Goal: Transaction & Acquisition: Purchase product/service

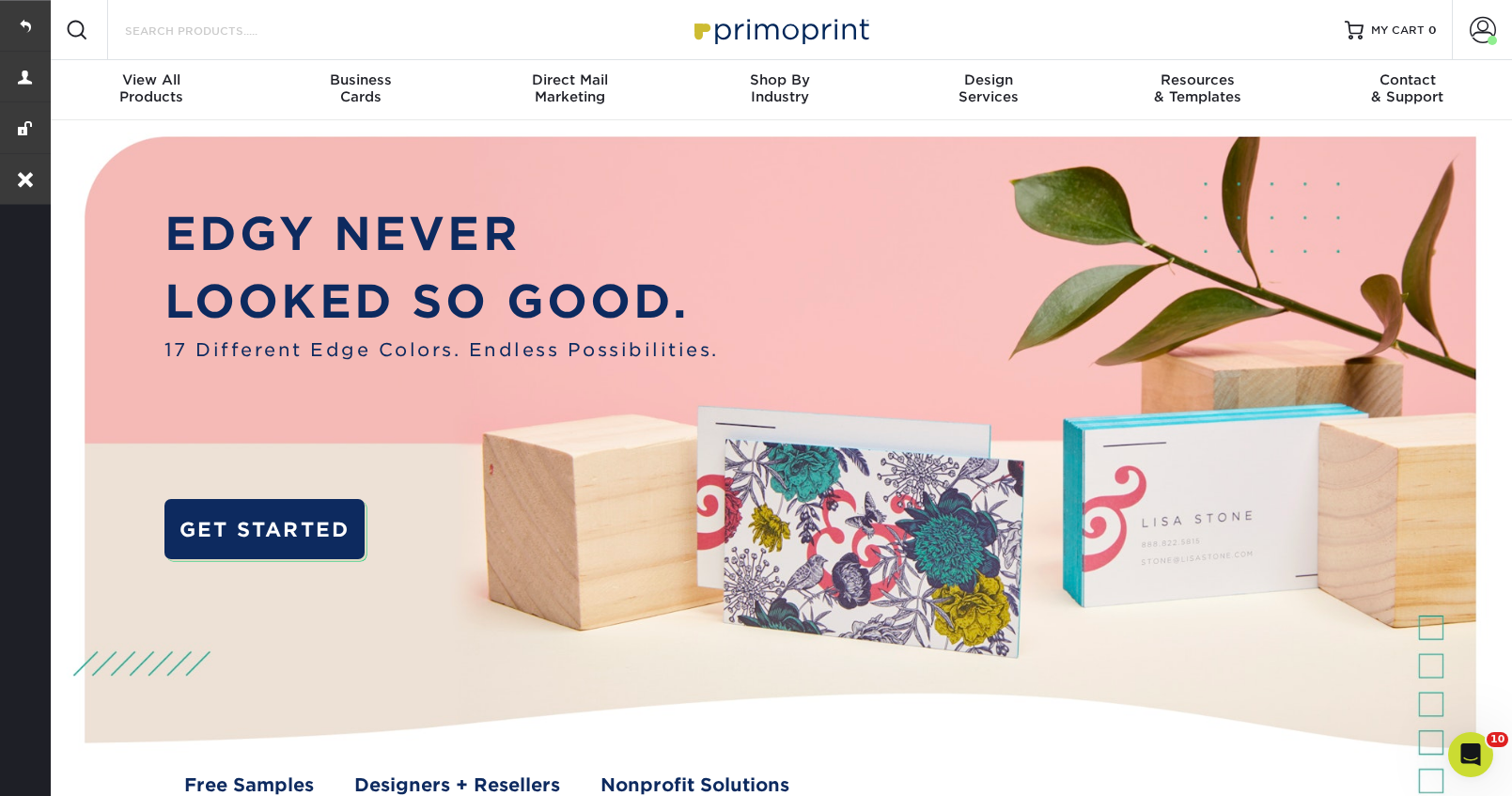
click at [215, 24] on input "Search Products" at bounding box center [215, 30] width 184 height 23
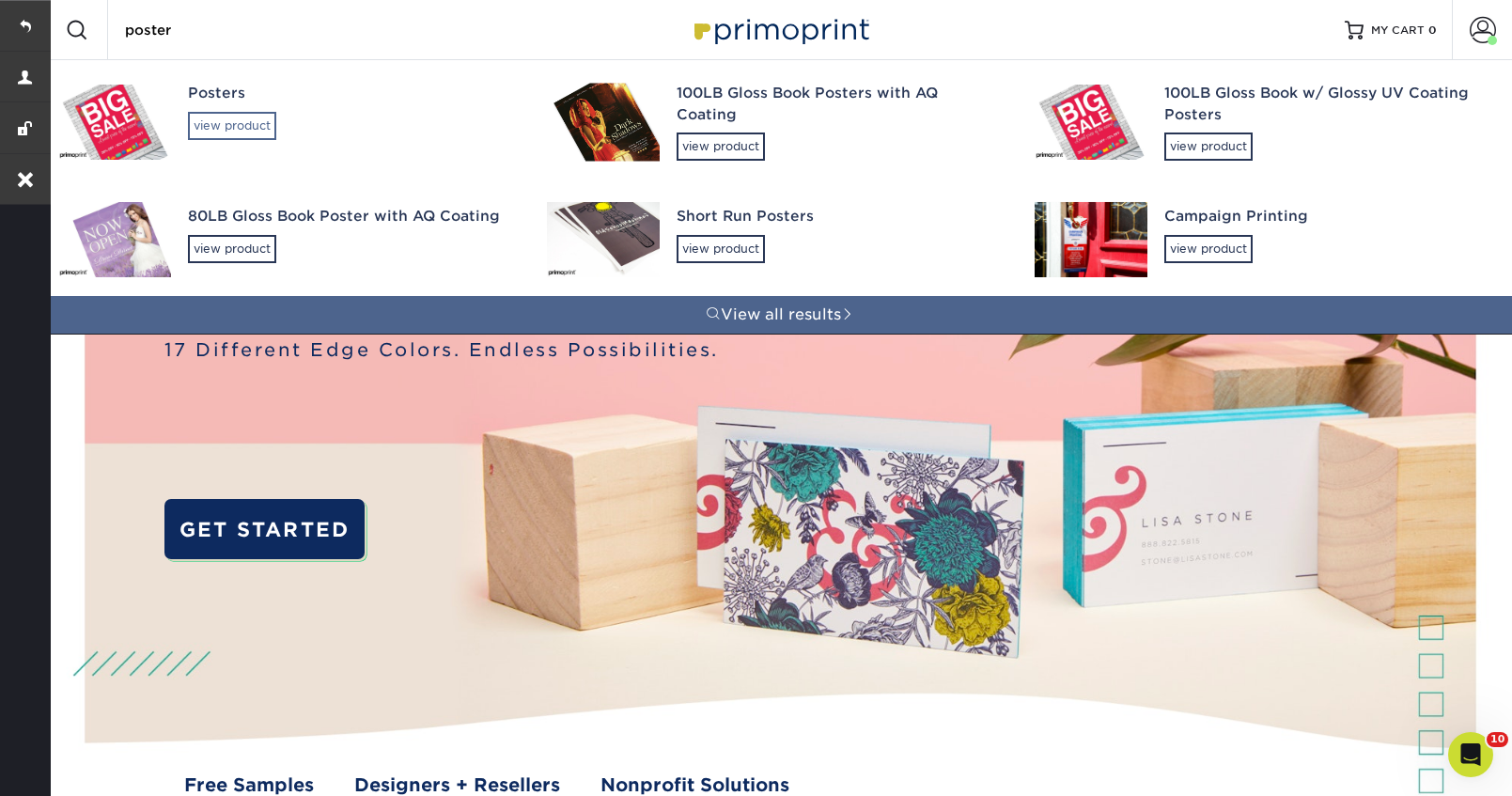
type input "poster"
click at [232, 129] on div "view product" at bounding box center [232, 125] width 89 height 29
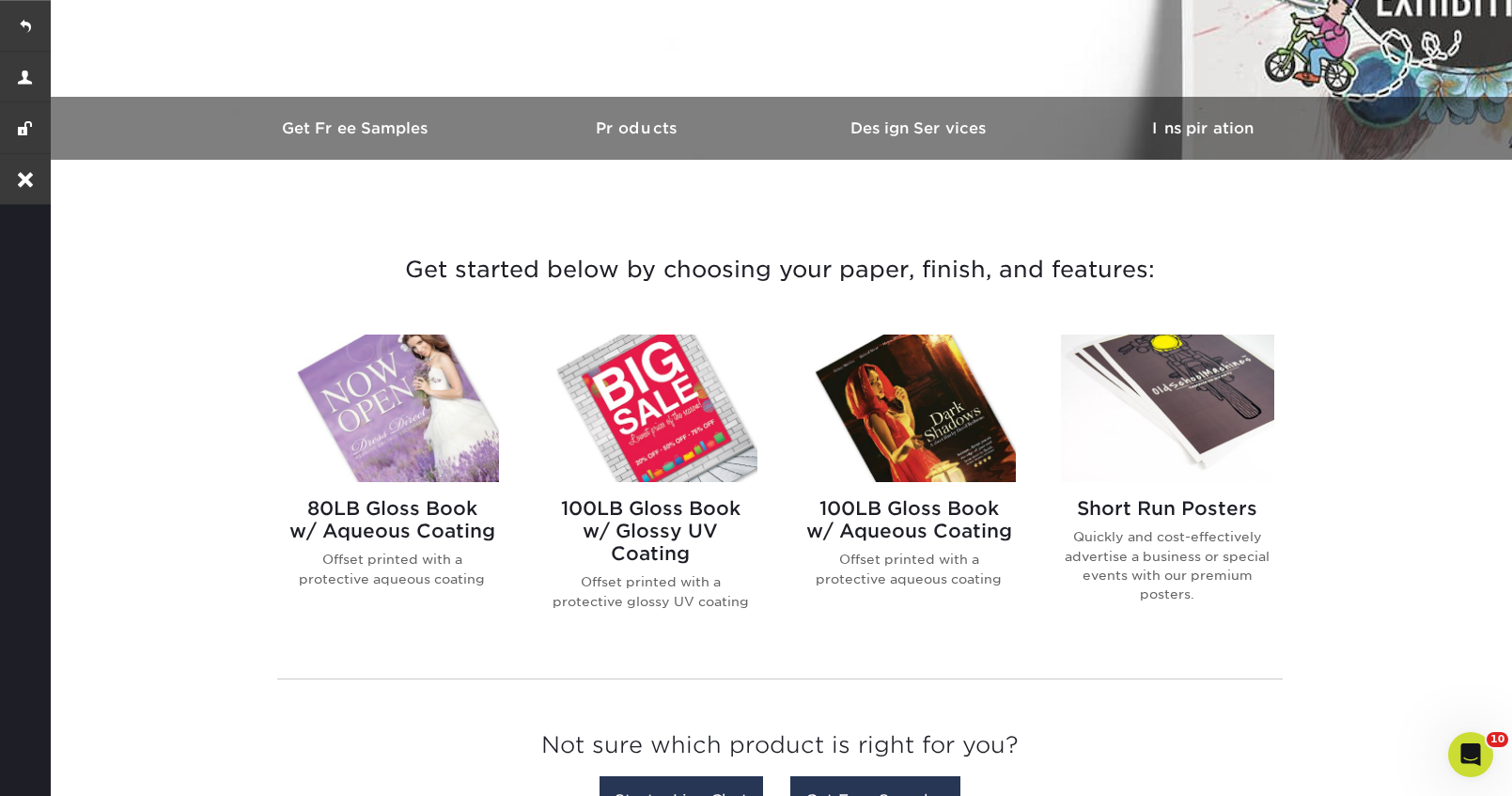
scroll to position [500, 0]
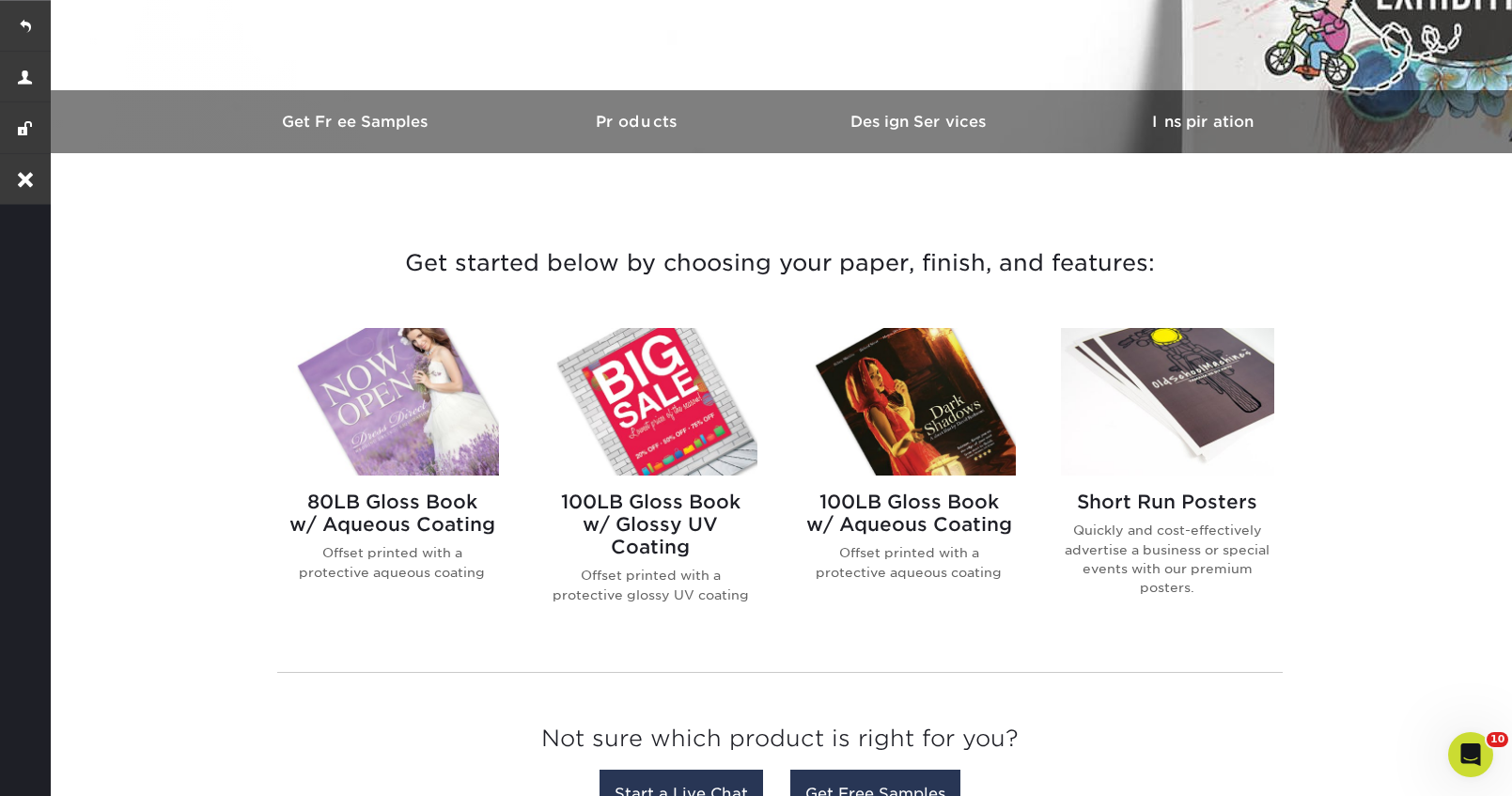
click at [1195, 396] on img at bounding box center [1168, 401] width 213 height 148
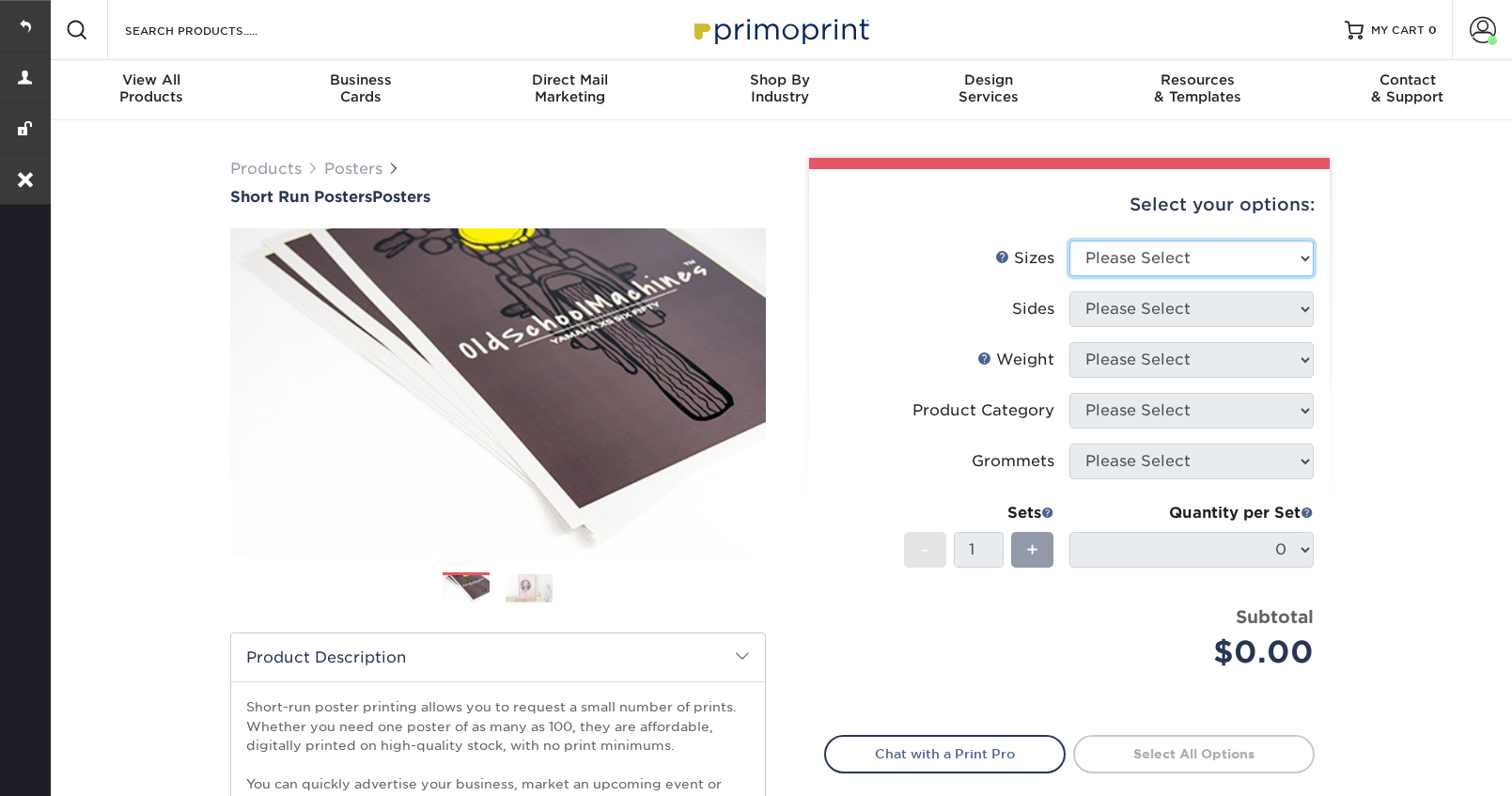
click at [1166, 243] on select "Please Select 12" x 12" 12" x 15" 12" x 17" 12" x 18" 12" x 20" 12" x 24" 12" x…" at bounding box center [1192, 258] width 245 height 36
click at [1166, 265] on select "Please Select 12" x 12" 12" x 15" 12" x 17" 12" x 18" 12" x 20" 12" x 24" 12" x…" at bounding box center [1192, 258] width 245 height 36
select select "14.00x22.00"
click at [1070, 241] on select "Please Select 12" x 12" 12" x 15" 12" x 17" 12" x 18" 12" x 20" 12" x 24" 12" x…" at bounding box center [1192, 258] width 245 height 36
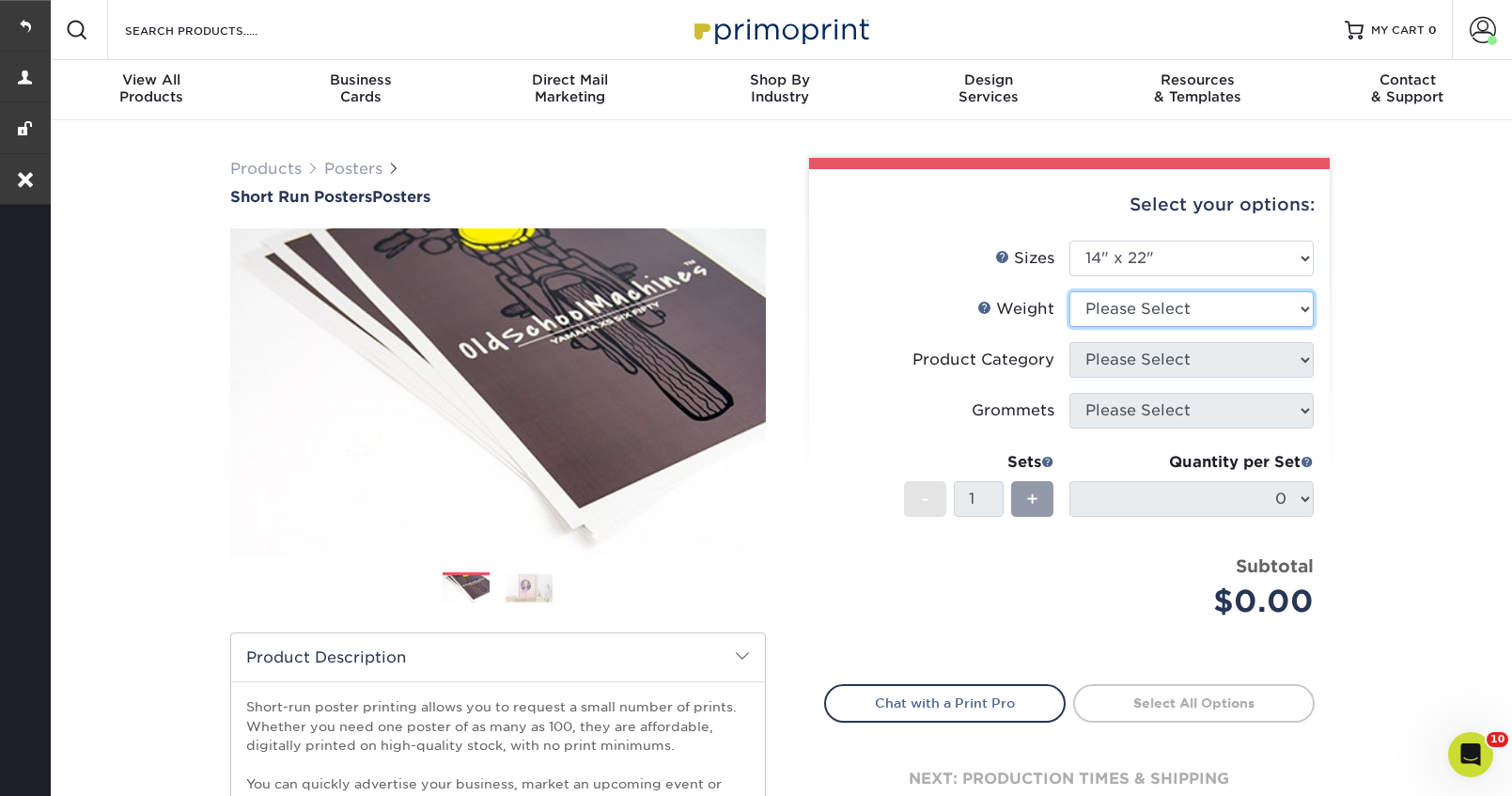
click at [1135, 305] on select "Please Select 12PTC2S 8PHOTO" at bounding box center [1192, 309] width 245 height 36
select select "12PTC2S"
click at [1070, 291] on select "Please Select 12PTC2S 8PHOTO" at bounding box center [1192, 309] width 245 height 36
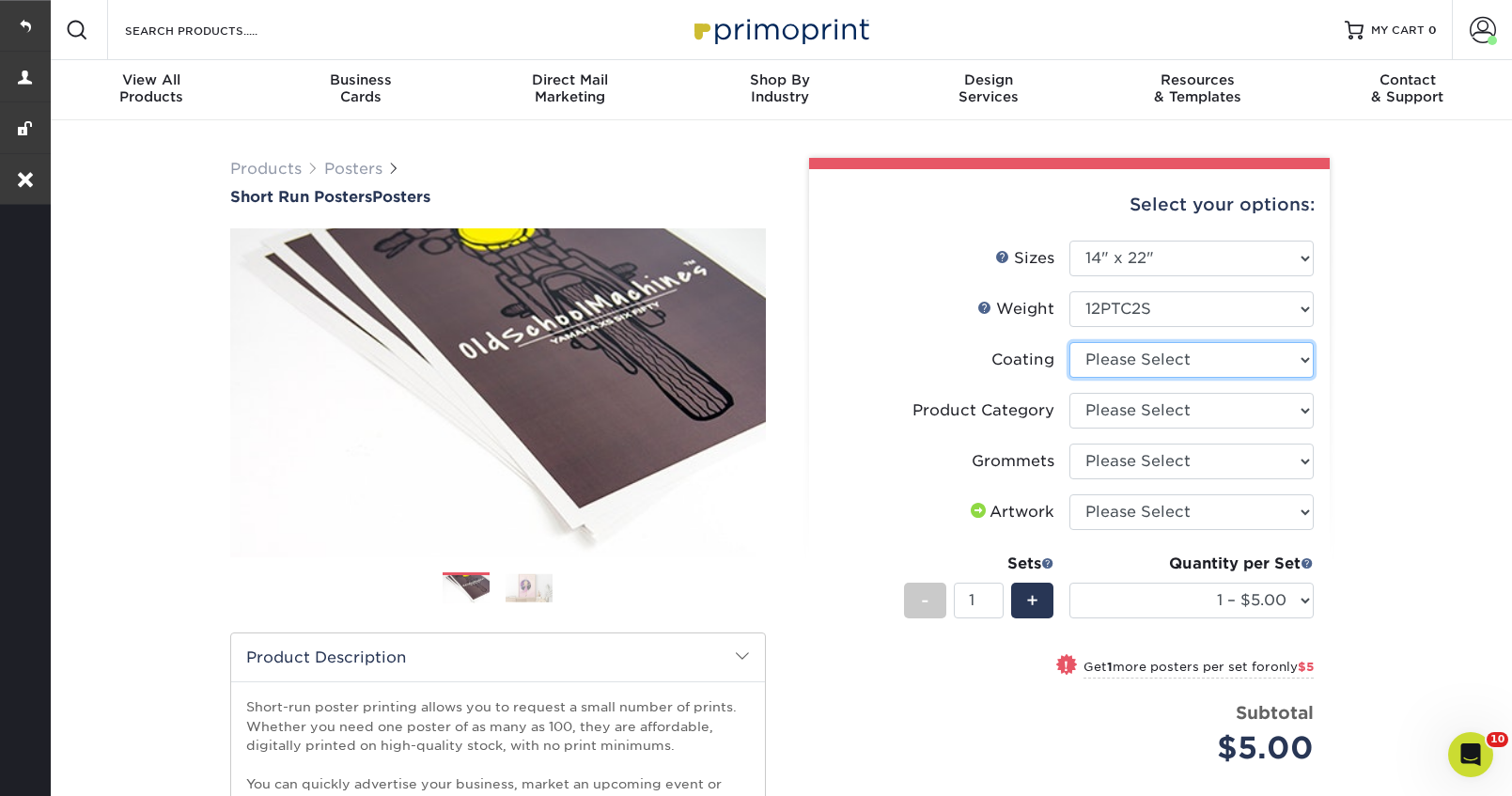
click at [1121, 370] on select at bounding box center [1192, 360] width 245 height 36
select select "3e7618de-abca-4bda-9f97-8b9129e913d8"
click at [1070, 342] on select at bounding box center [1192, 360] width 245 height 36
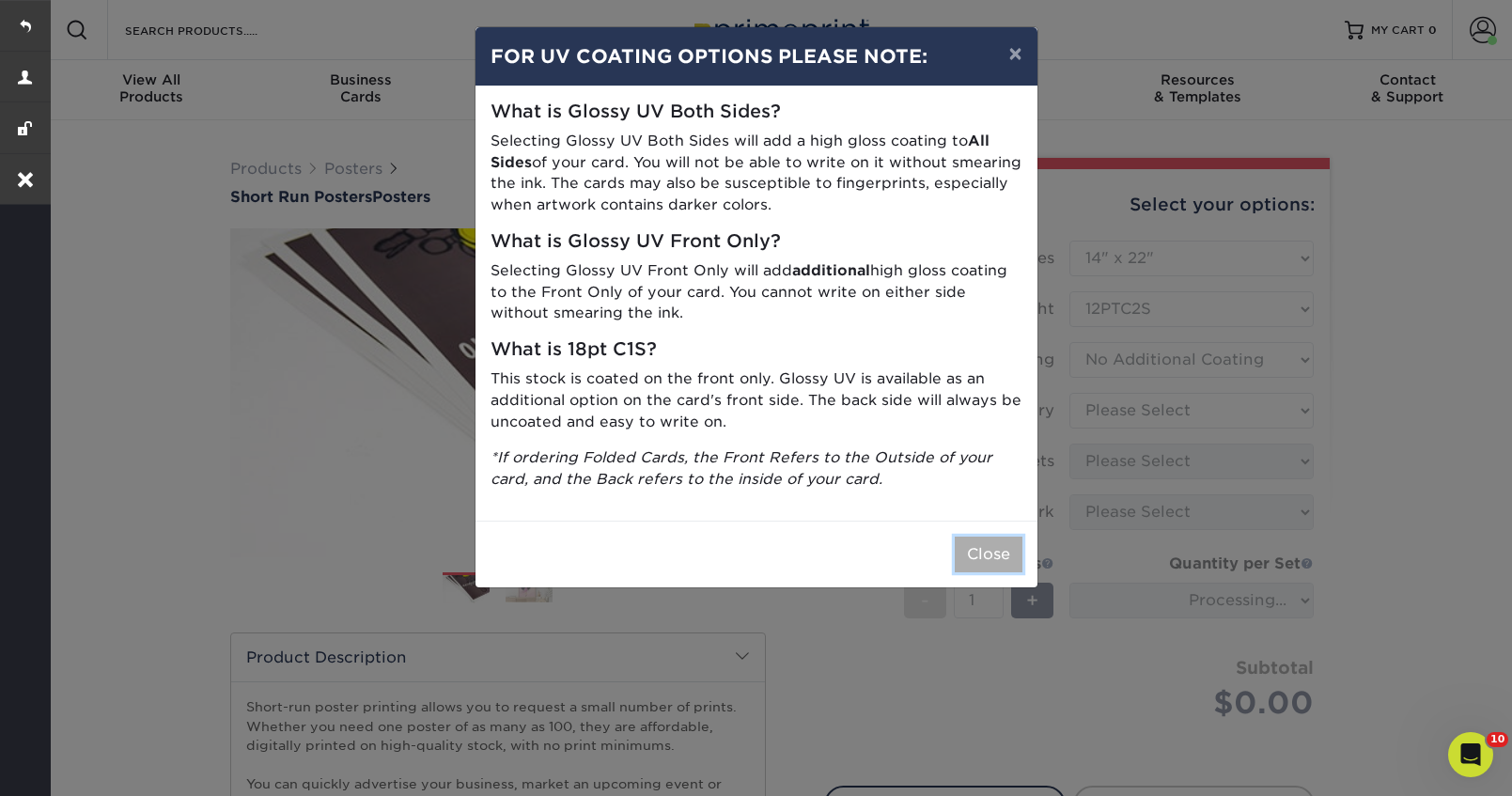
click at [988, 560] on button "Close" at bounding box center [989, 554] width 68 height 36
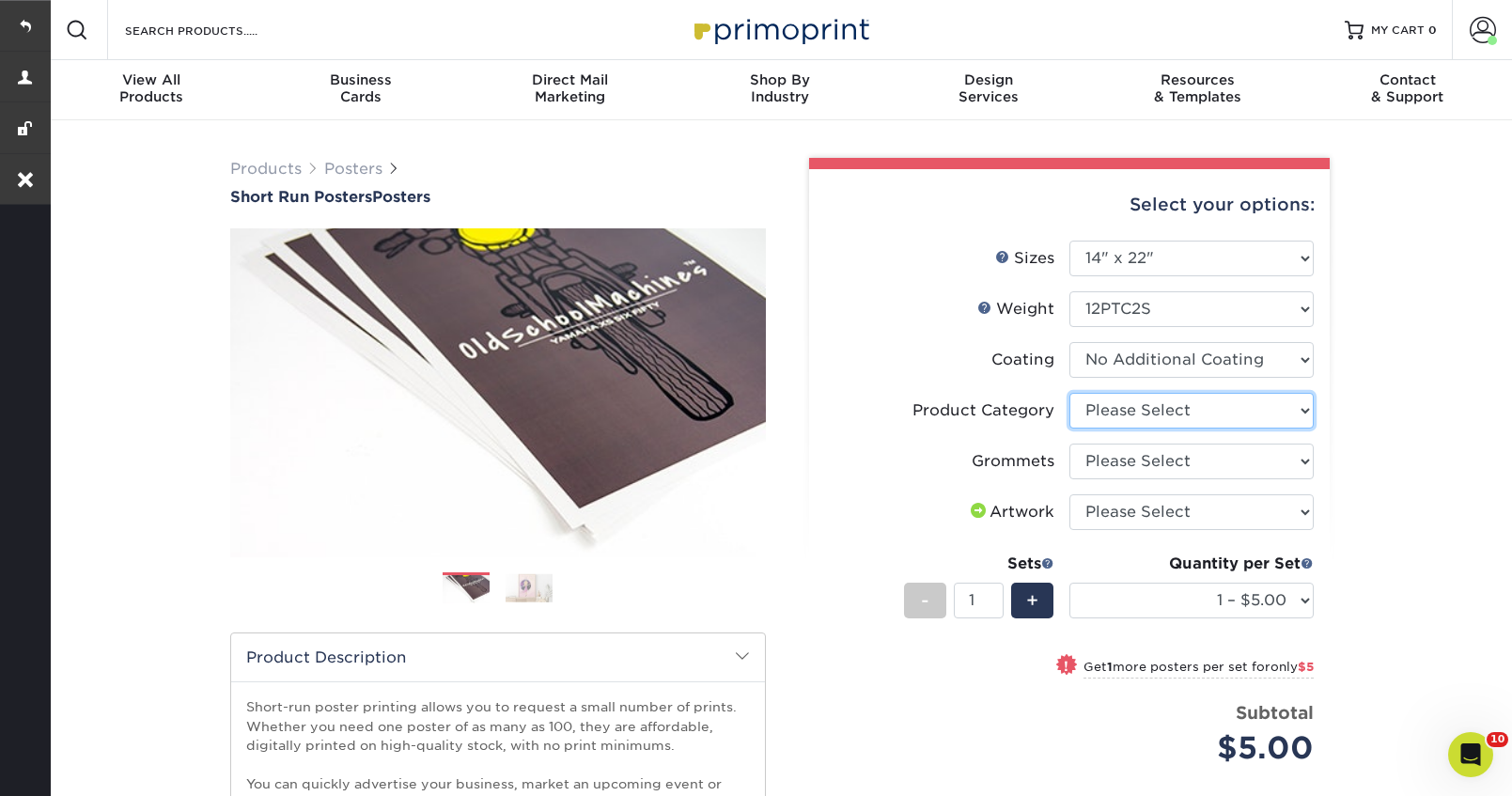
click at [1180, 407] on select "Please Select Blockout Poster" at bounding box center [1192, 410] width 245 height 36
select select "fa4be506-53fb-4ae9-92ef-b1dd4b719e38"
click at [1070, 393] on select "Please Select Blockout Poster" at bounding box center [1192, 410] width 245 height 36
click at [1166, 465] on select "Please Select No Grommets Yes, Grommet All 4 Corners Yes, Grommets Top Corners …" at bounding box center [1192, 462] width 245 height 36
select select "90d329df-db80-4206-b821-ff9d3f363977"
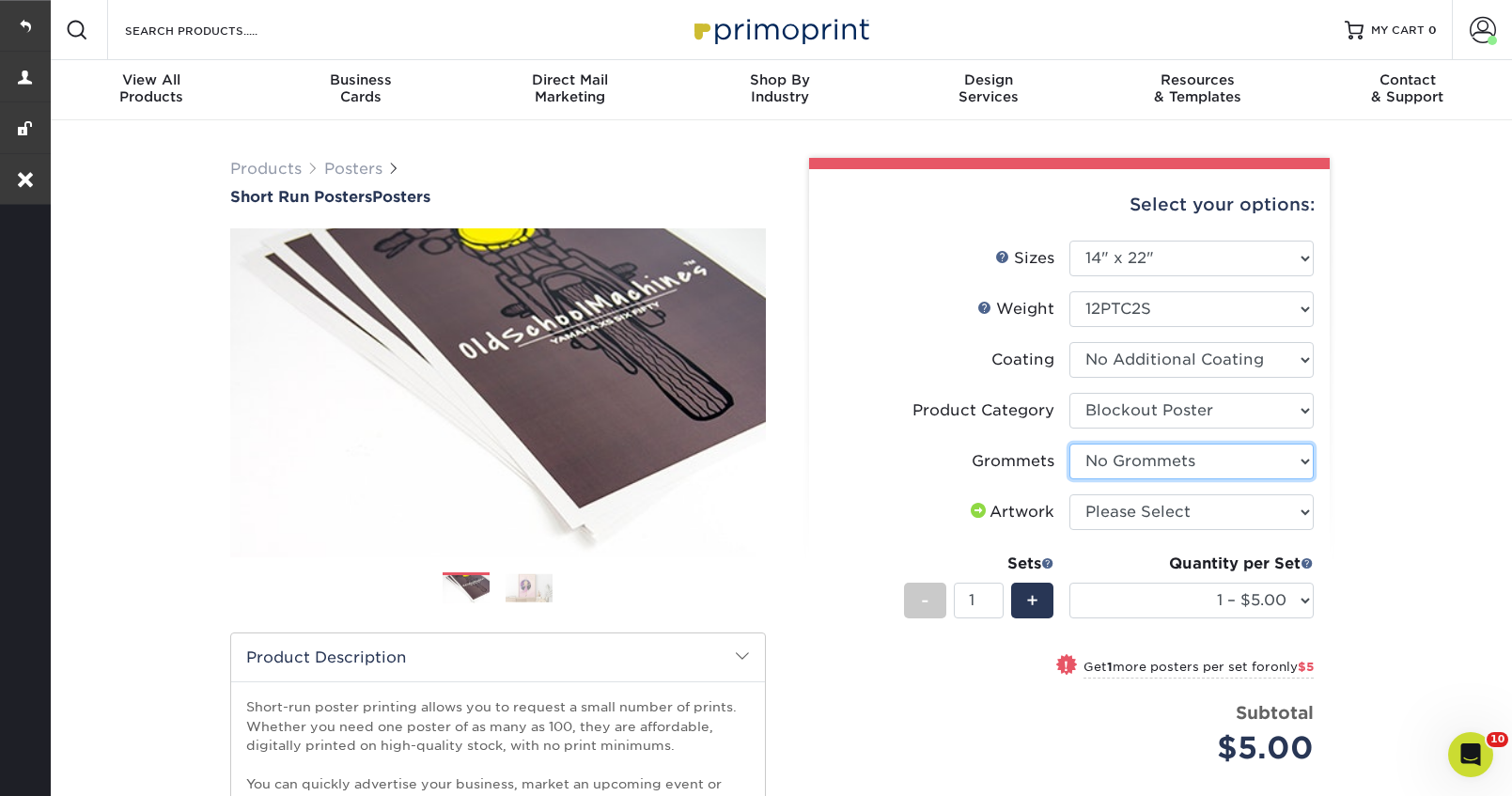
click at [1070, 444] on select "Please Select No Grommets Yes, Grommet All 4 Corners Yes, Grommets Top Corners …" at bounding box center [1192, 462] width 245 height 36
click at [1157, 527] on select "Please Select I will upload files I need a design - $150" at bounding box center [1192, 512] width 245 height 36
select select "upload"
click at [1070, 494] on select "Please Select I will upload files I need a design - $150" at bounding box center [1192, 512] width 245 height 36
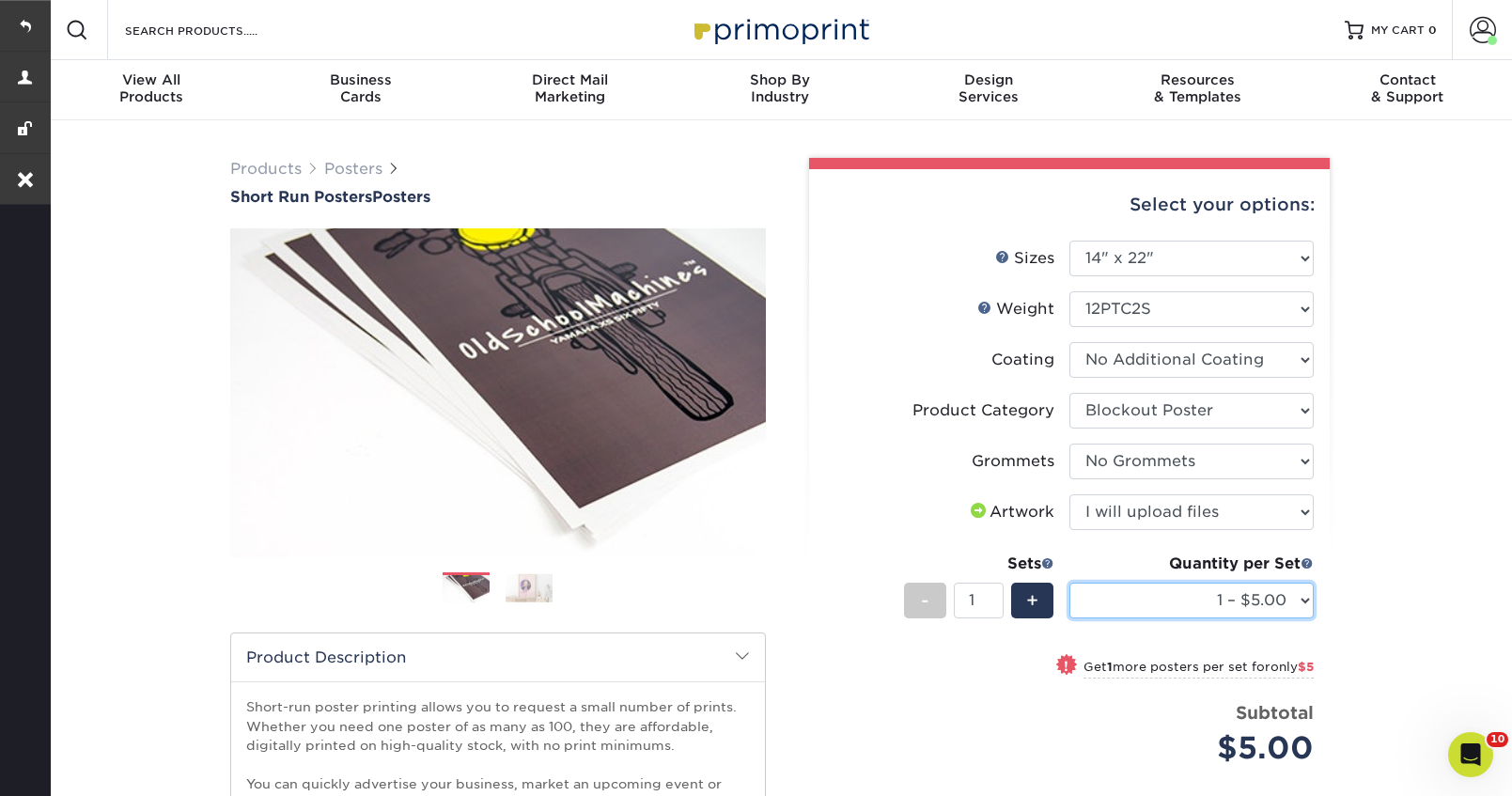
click at [1151, 605] on select "1 – $5.00 2 – $10.00 3 – $15.00 4 – $20.00 5 – $25.00 6 – $29.00 7 – $34.00 8 –…" at bounding box center [1192, 600] width 245 height 36
select select "4 – $20.00"
click at [1070, 582] on select "1 – $5.00 2 – $10.00 3 – $15.00 4 – $20.00 5 – $25.00 6 – $29.00 7 – $34.00 8 –…" at bounding box center [1192, 600] width 245 height 36
click at [1033, 594] on span "+" at bounding box center [1032, 600] width 12 height 29
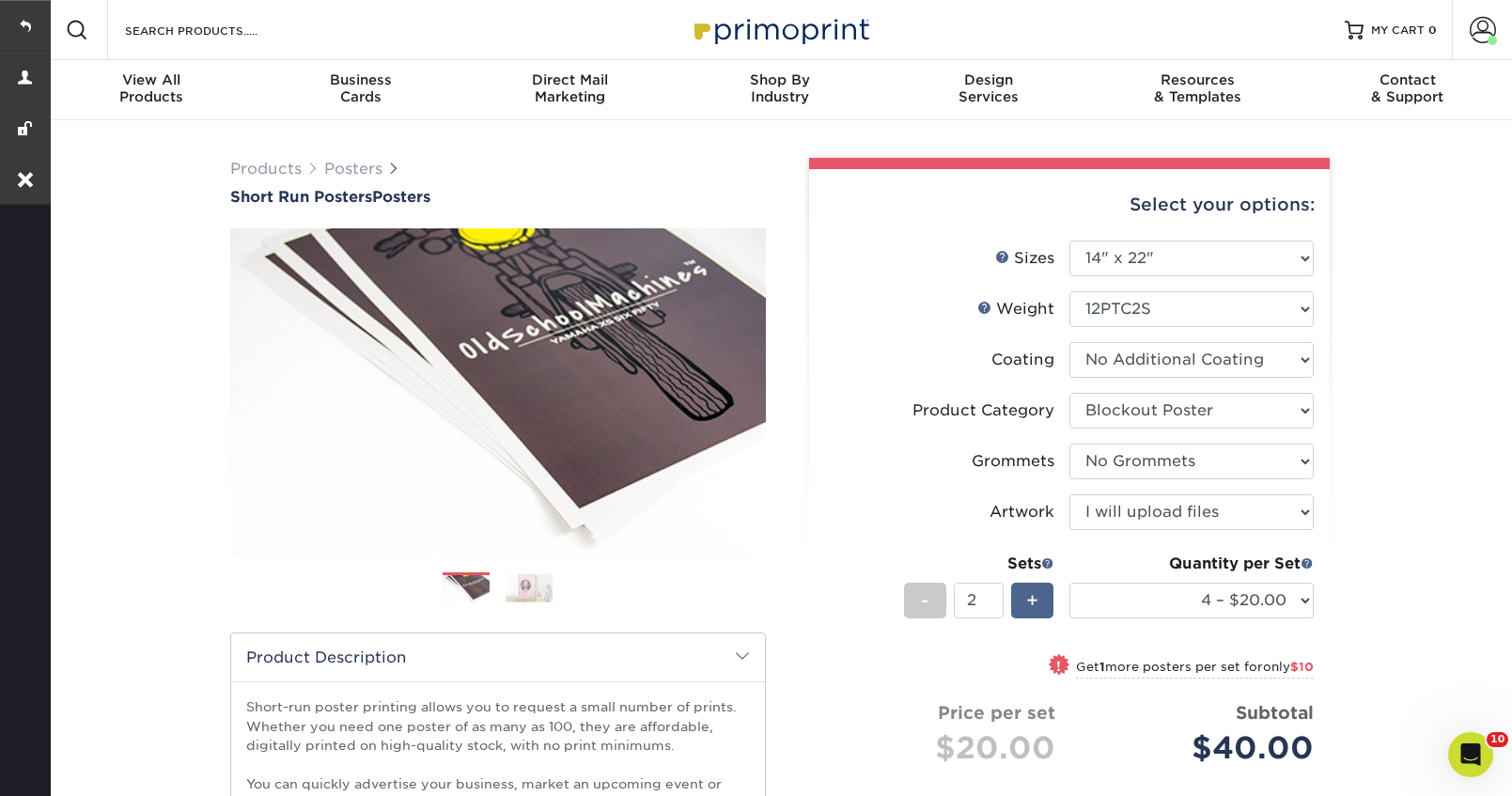
click at [1033, 594] on span "+" at bounding box center [1032, 600] width 12 height 29
type input "5"
click at [32, 30] on link at bounding box center [25, 25] width 50 height 50
